Goal: Check status

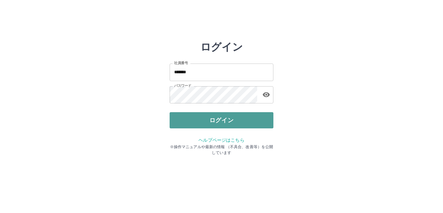
click at [231, 121] on button "ログイン" at bounding box center [222, 120] width 104 height 16
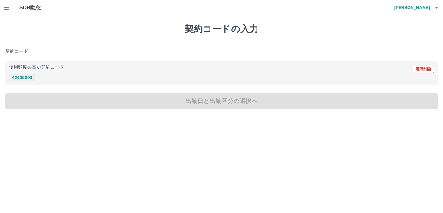
click at [22, 79] on button "42608003" at bounding box center [22, 78] width 26 height 8
type input "********"
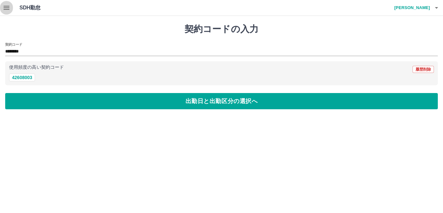
click at [8, 9] on icon "button" at bounding box center [7, 8] width 6 height 4
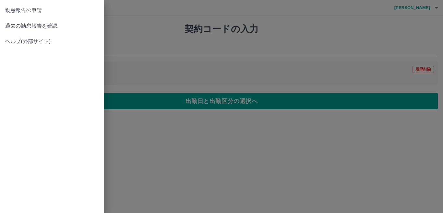
click at [41, 27] on span "過去の勤怠報告を確認" at bounding box center [51, 26] width 93 height 8
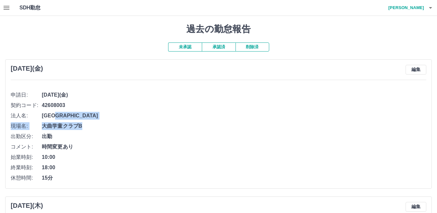
click at [144, 124] on ul "申請日: 2025年9月19日(金) 契約コード: 42608003 法人名: 北広島市 現場名: 大曲学童クラブB 出勤区分: 出勤 コメント: 時間変更あ…" at bounding box center [219, 134] width 416 height 98
click at [105, 28] on h1 "過去の勤怠報告" at bounding box center [218, 29] width 427 height 11
